Goal: Task Accomplishment & Management: Manage account settings

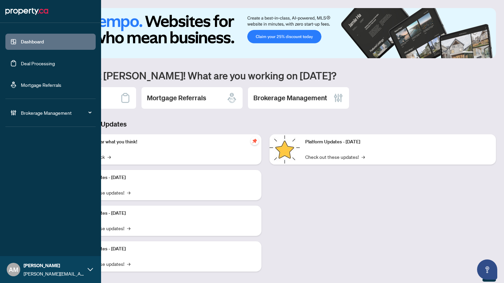
click at [40, 111] on span "Brokerage Management" at bounding box center [56, 112] width 70 height 7
click at [29, 160] on link "Manage Agents" at bounding box center [30, 161] width 33 height 6
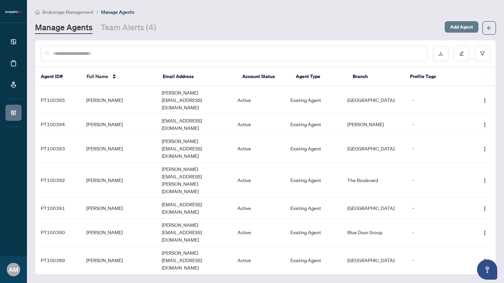
click at [456, 27] on span "Add Agent" at bounding box center [461, 27] width 23 height 11
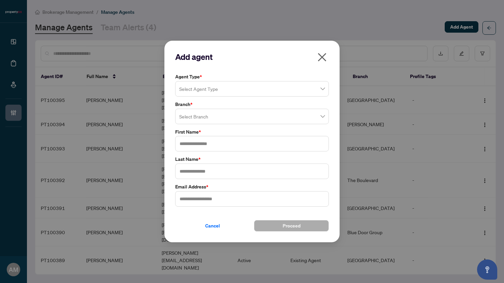
click at [319, 57] on icon "close" at bounding box center [322, 57] width 11 height 11
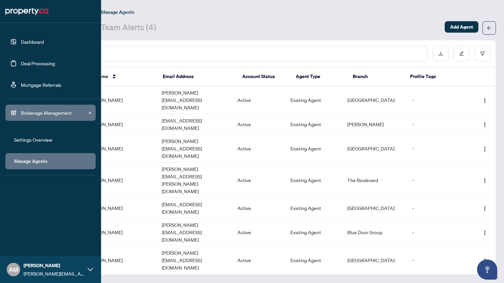
click at [34, 43] on link "Dashboard" at bounding box center [32, 42] width 23 height 6
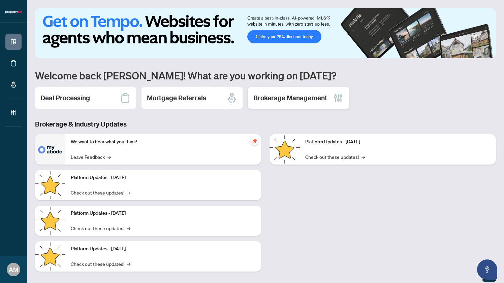
click at [279, 96] on h2 "Brokerage Management" at bounding box center [290, 97] width 74 height 9
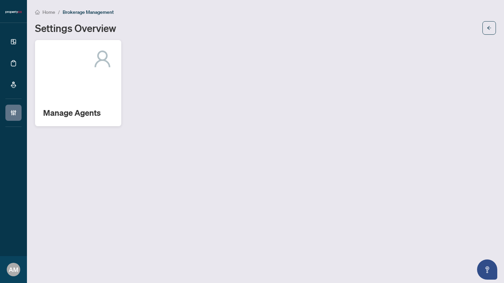
click at [73, 82] on div "Manage Agents" at bounding box center [78, 83] width 86 height 86
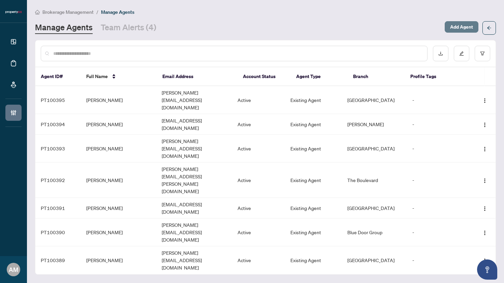
click at [457, 28] on span "Add Agent" at bounding box center [461, 27] width 23 height 11
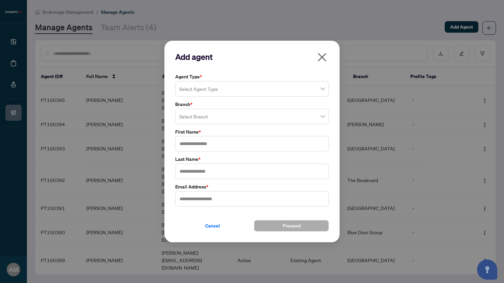
click at [320, 57] on icon "close" at bounding box center [322, 57] width 11 height 11
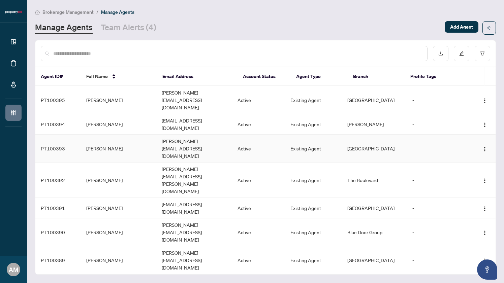
click at [133, 135] on td "[PERSON_NAME]" at bounding box center [119, 149] width 76 height 28
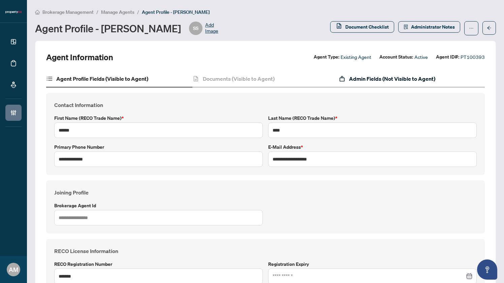
click at [410, 82] on h4 "Admin Fields (Not Visible to Agent)" at bounding box center [392, 79] width 86 height 8
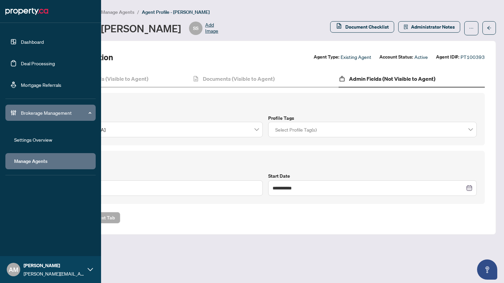
click at [30, 41] on link "Dashboard" at bounding box center [32, 42] width 23 height 6
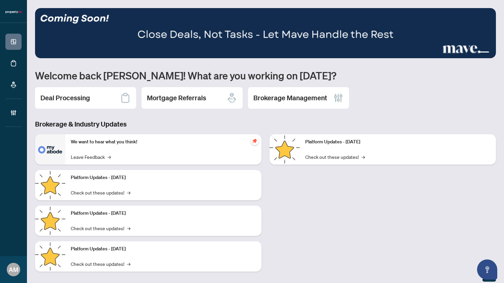
drag, startPoint x: 359, startPoint y: 90, endPoint x: 444, endPoint y: 93, distance: 85.3
click at [442, 92] on div "Deal Processing Mortgage Referrals Brokerage Management" at bounding box center [265, 98] width 461 height 22
